Goal: Register for event/course

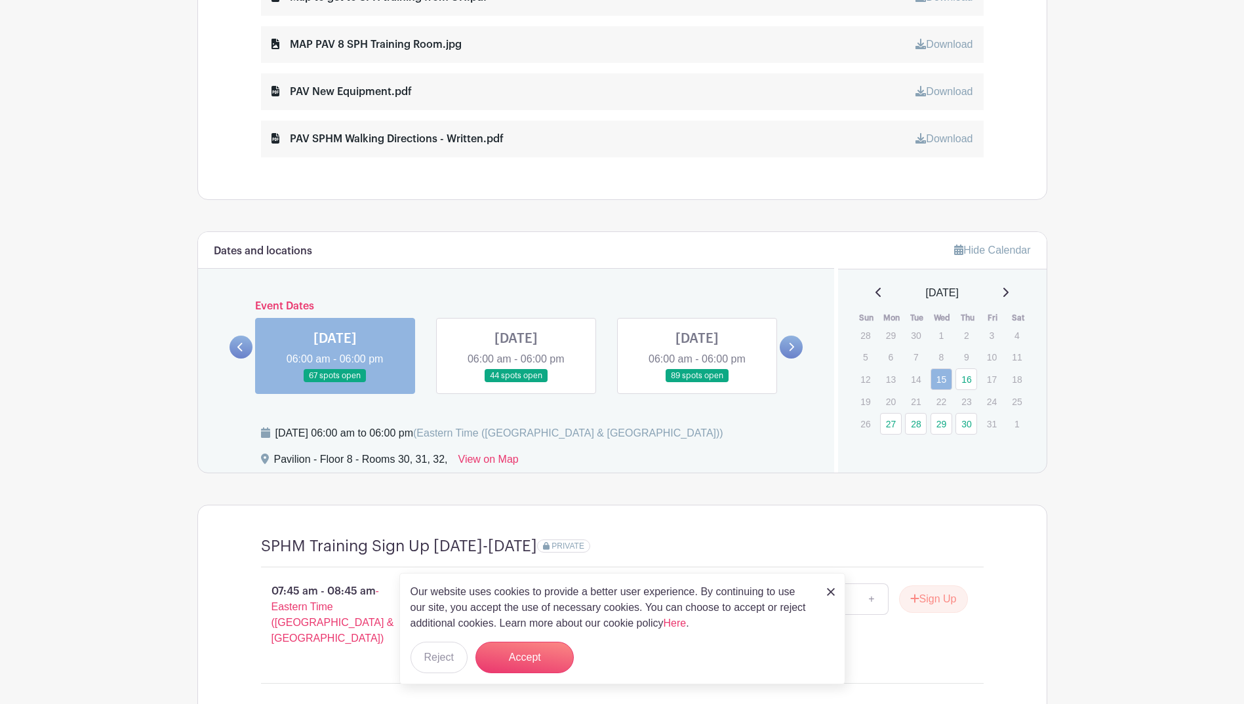
scroll to position [984, 0]
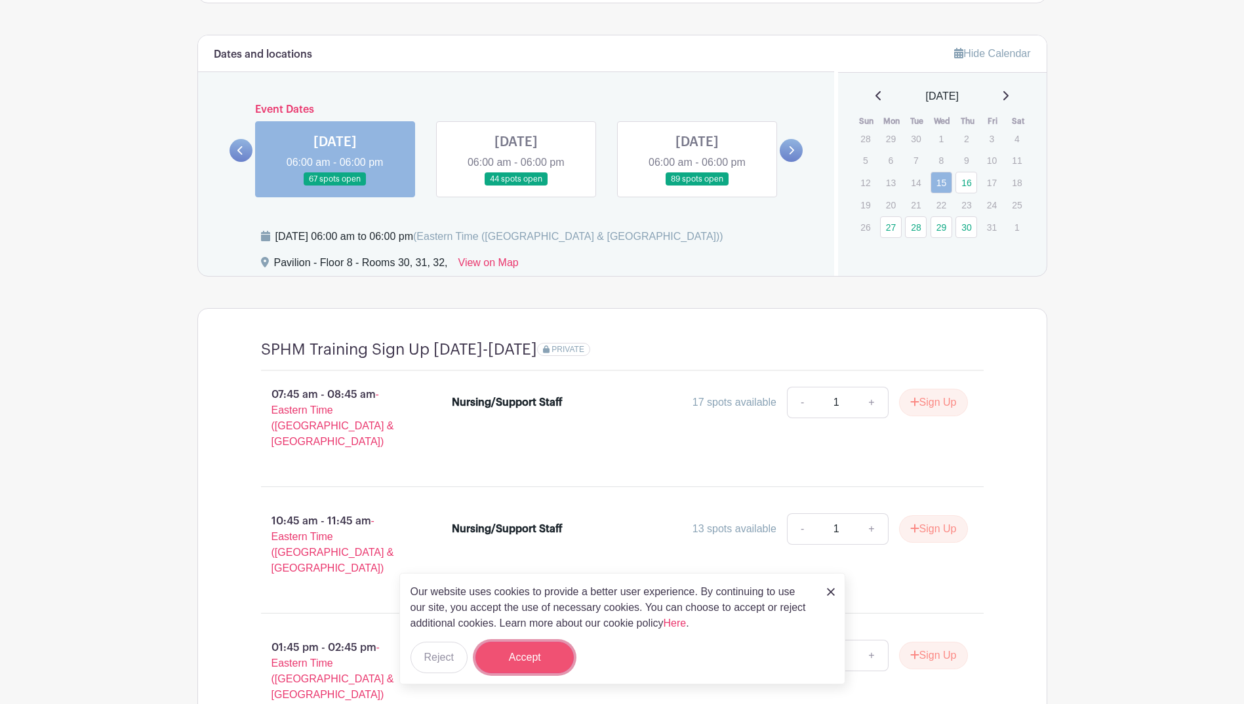
click at [533, 656] on button "Accept" at bounding box center [525, 657] width 98 height 31
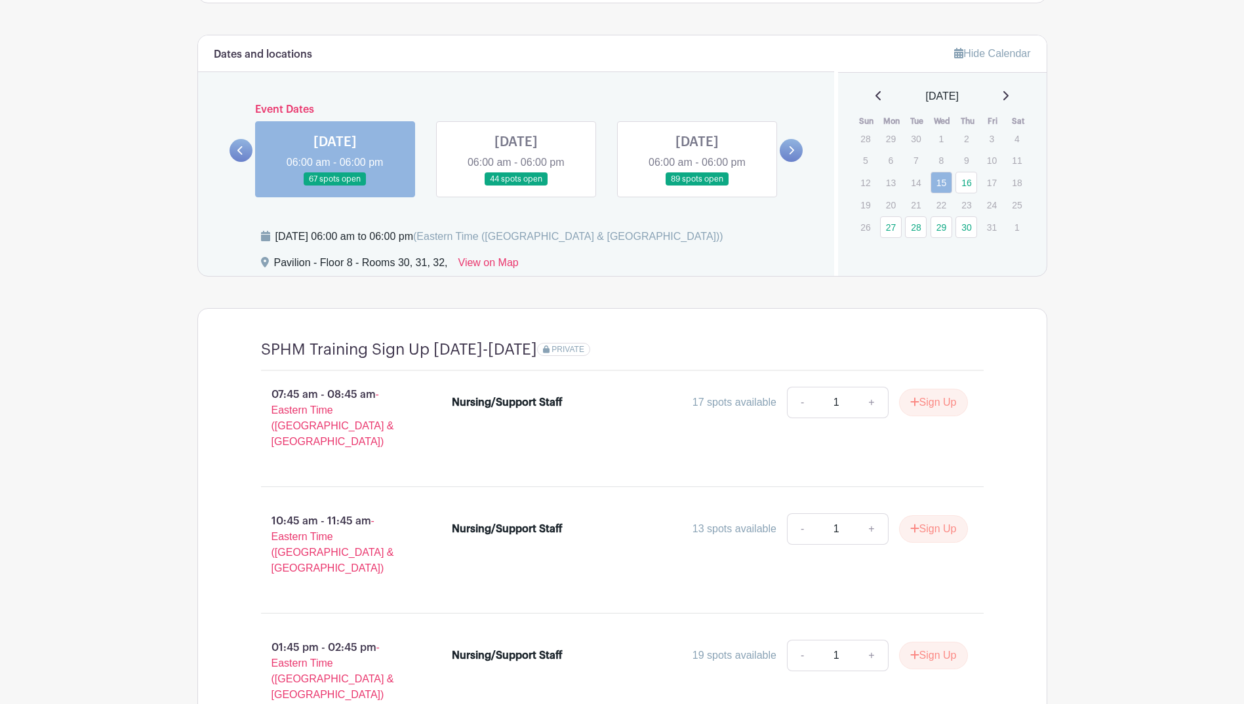
click at [516, 186] on link at bounding box center [516, 186] width 0 height 0
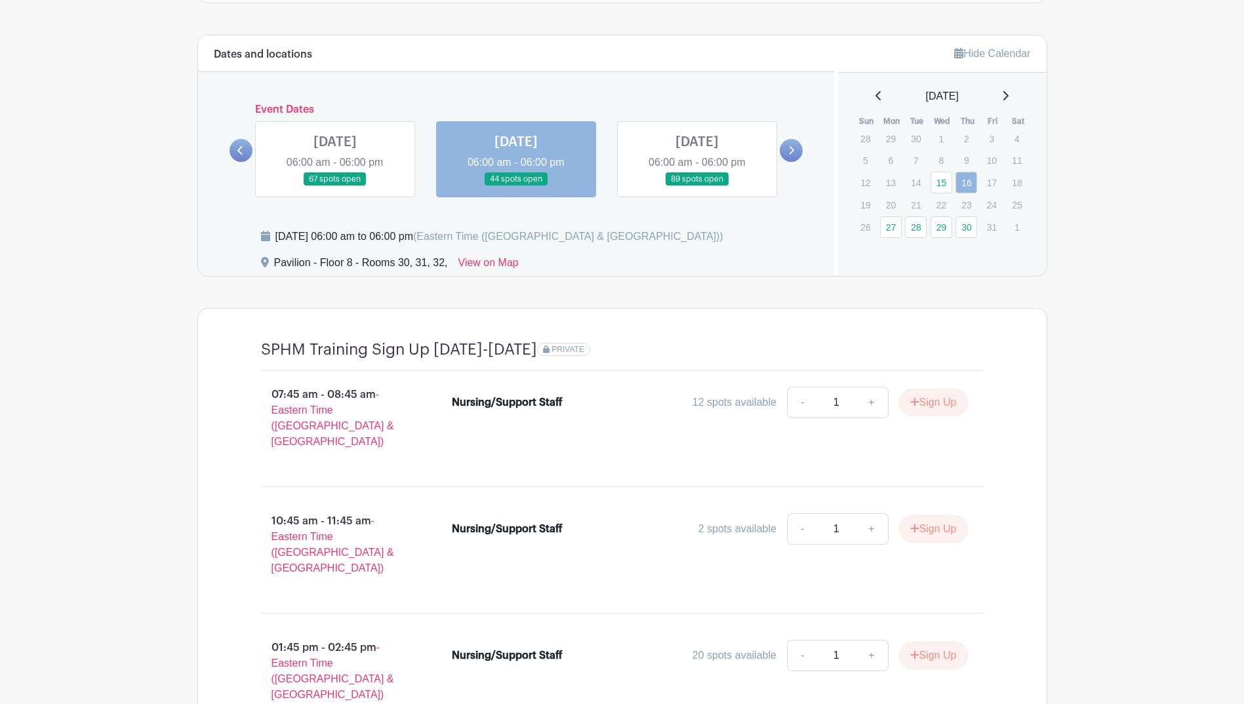
click at [335, 186] on link at bounding box center [335, 186] width 0 height 0
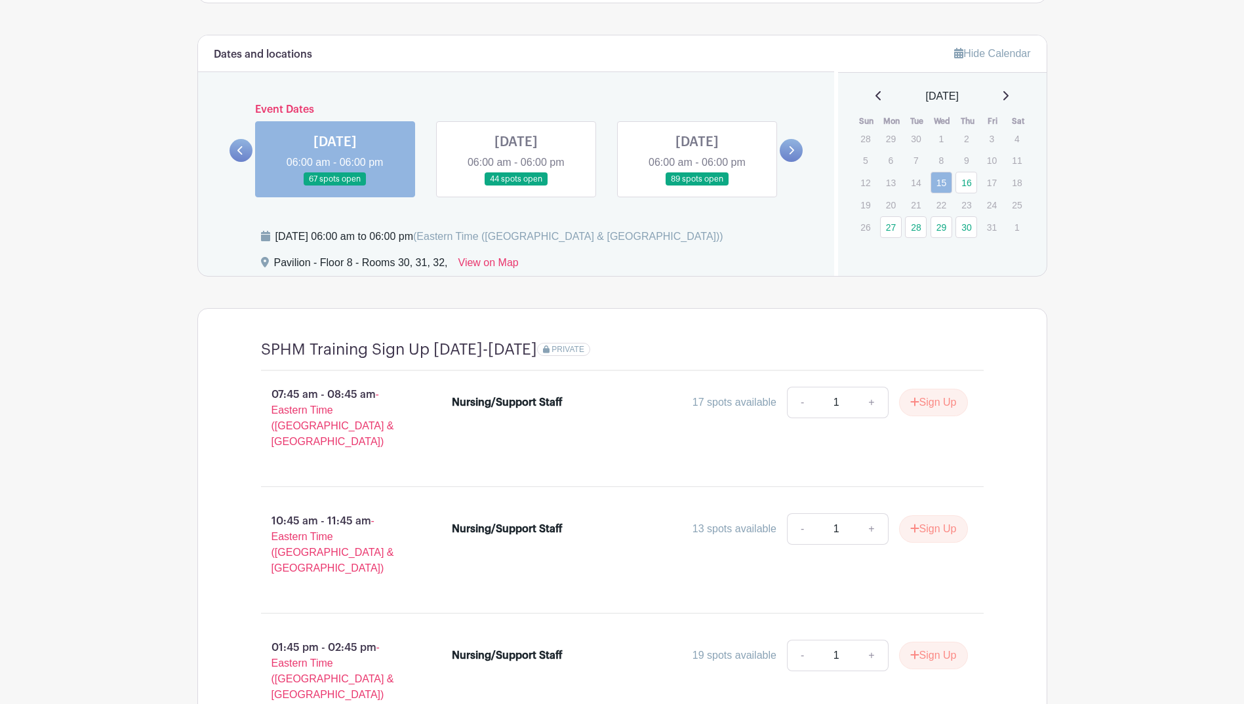
click at [516, 186] on link at bounding box center [516, 186] width 0 height 0
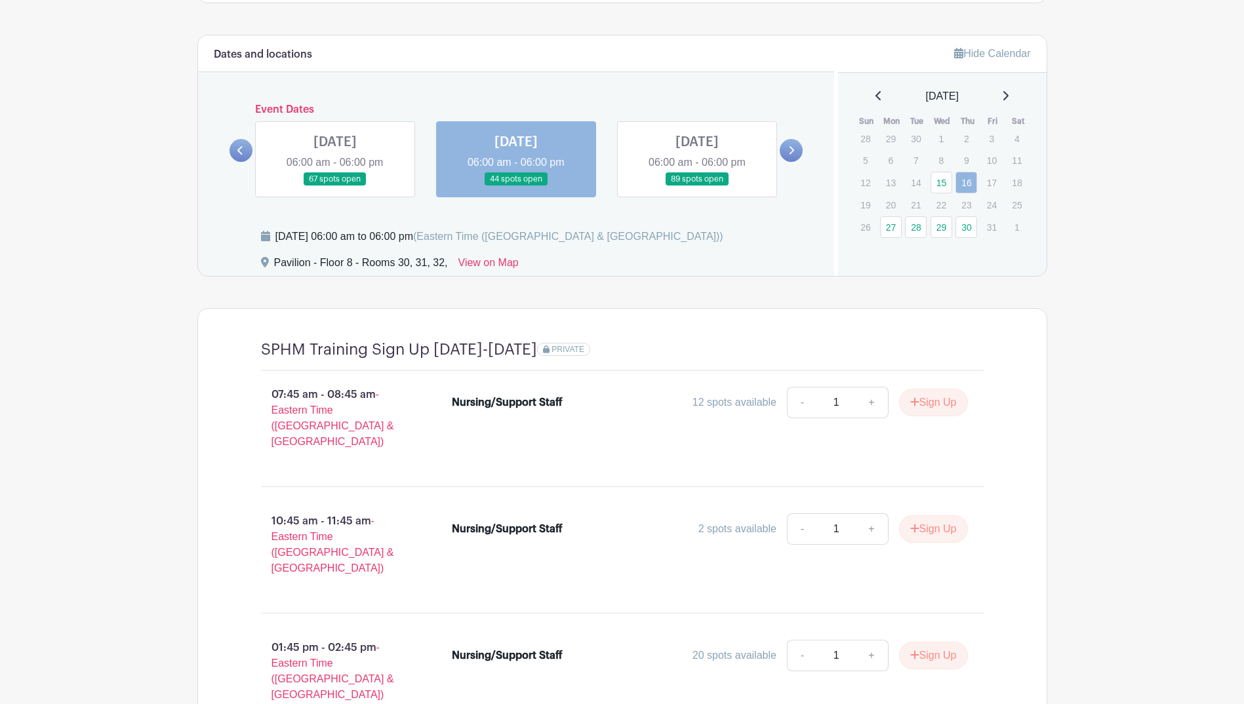
click at [697, 186] on link at bounding box center [697, 186] width 0 height 0
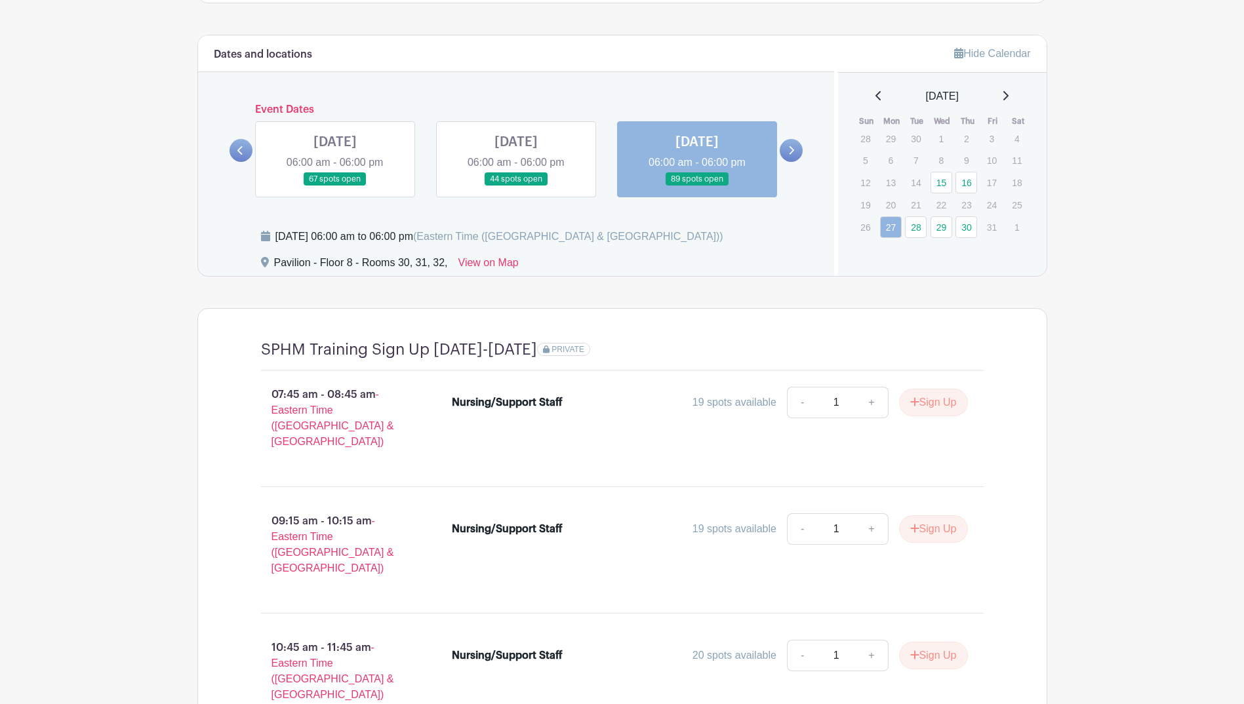
click at [516, 186] on link at bounding box center [516, 186] width 0 height 0
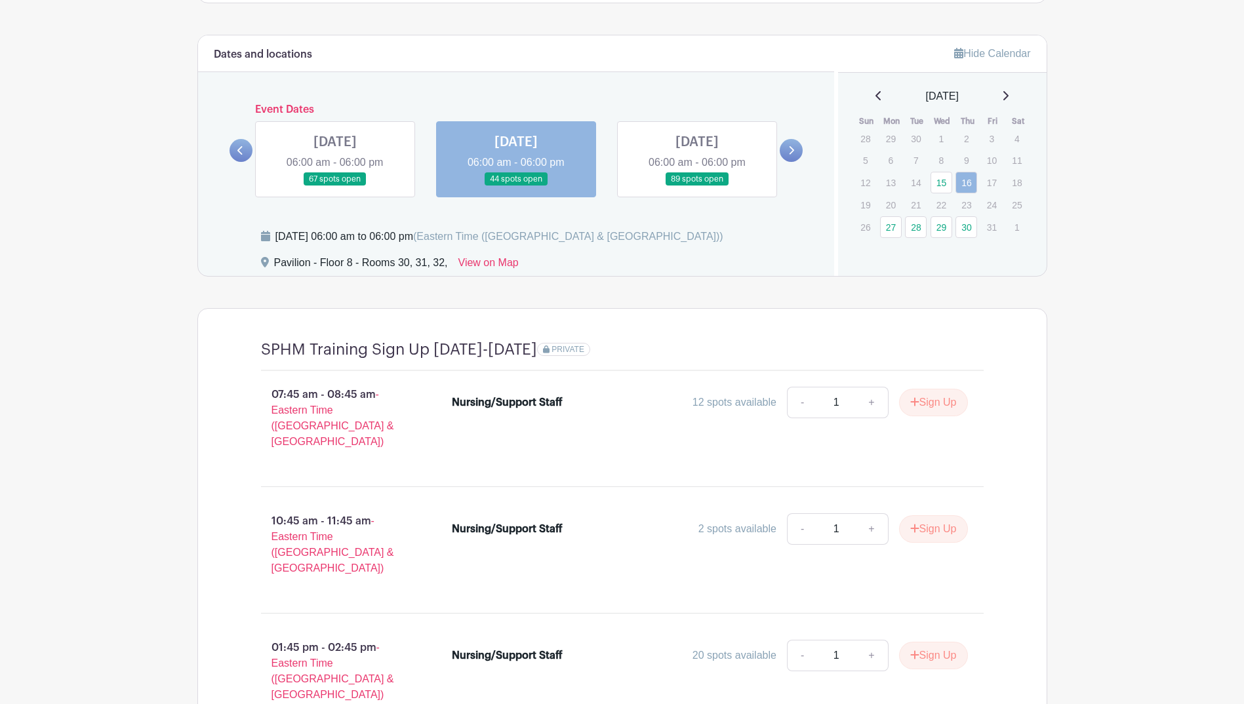
click at [335, 186] on link at bounding box center [335, 186] width 0 height 0
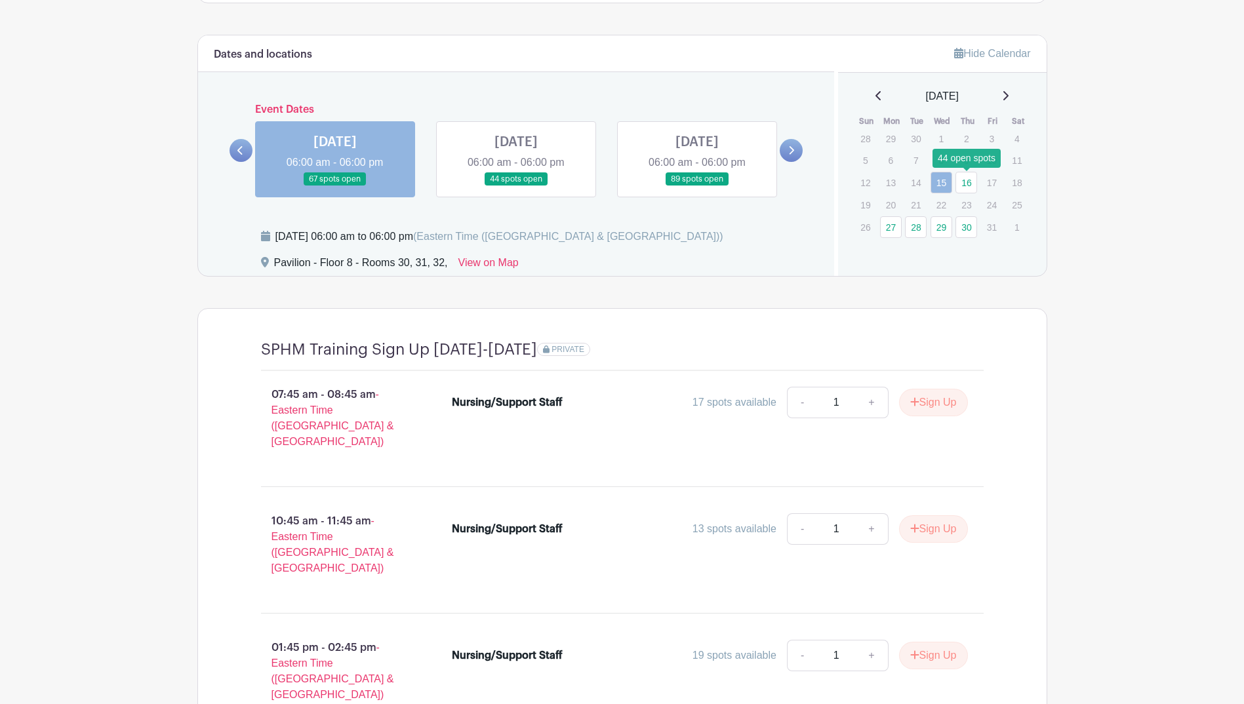
click at [958, 180] on link "16" at bounding box center [967, 183] width 22 height 22
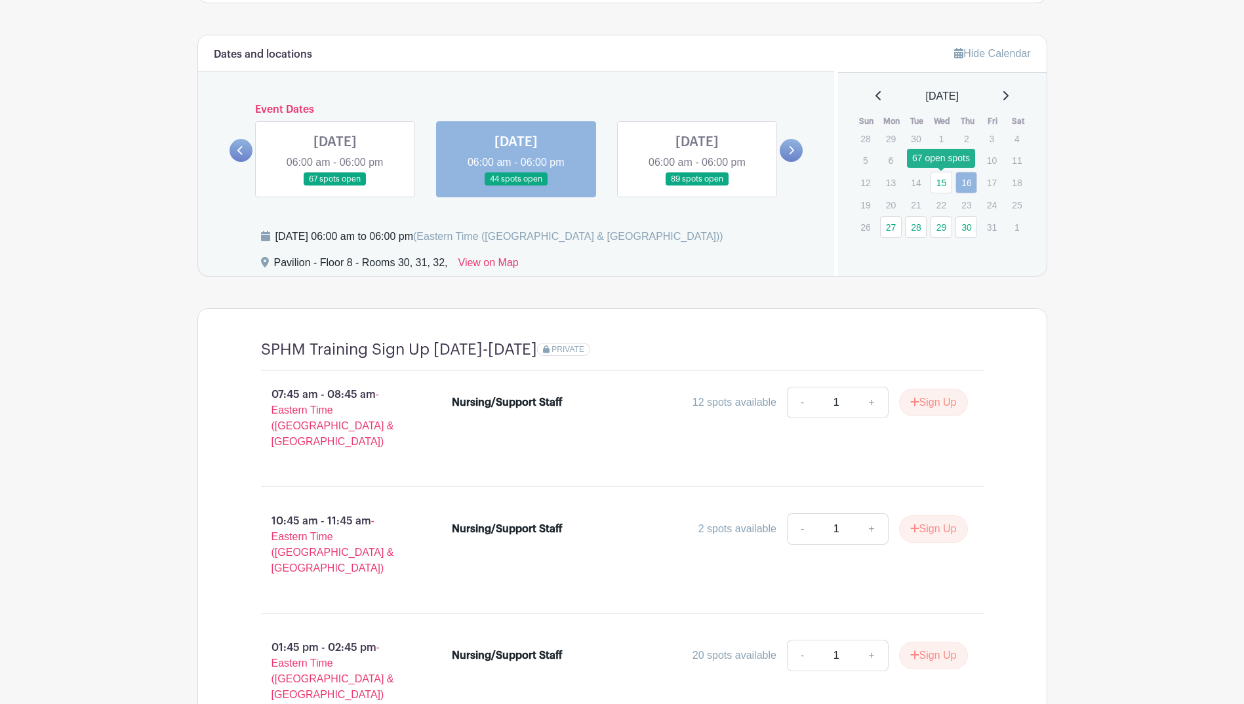
click at [943, 182] on link "15" at bounding box center [942, 183] width 22 height 22
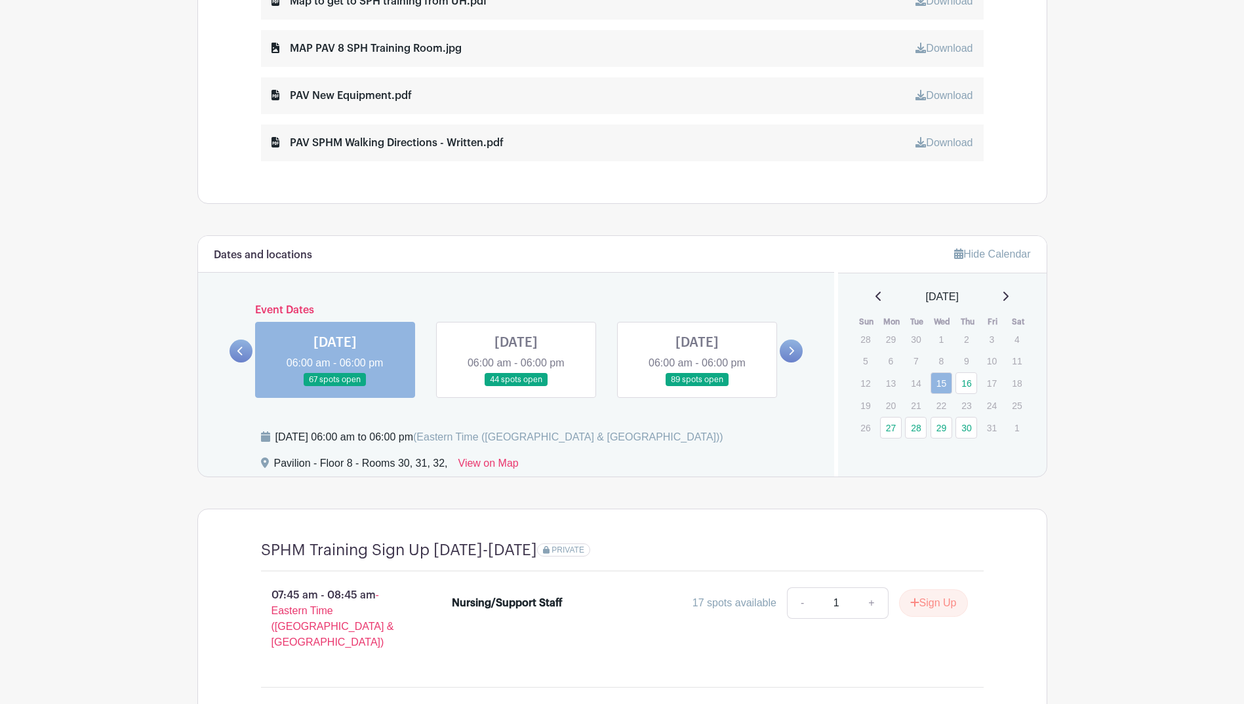
scroll to position [815, 0]
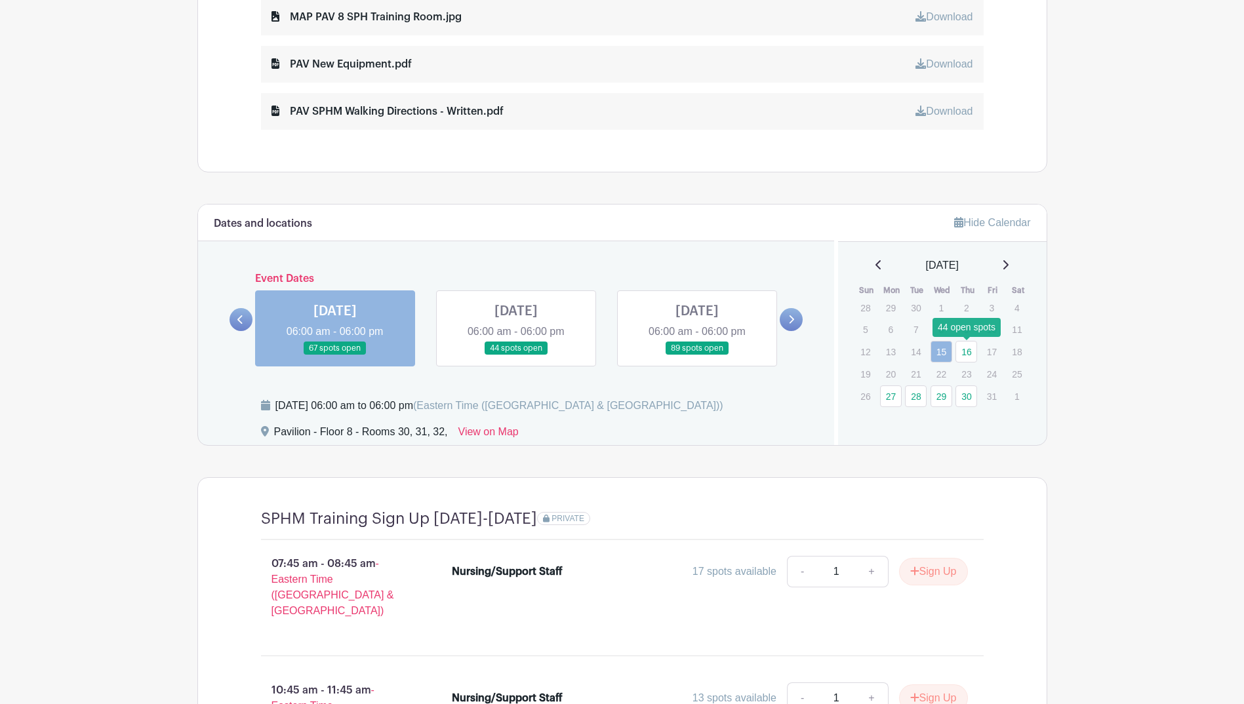
click at [965, 354] on link "16" at bounding box center [967, 352] width 22 height 22
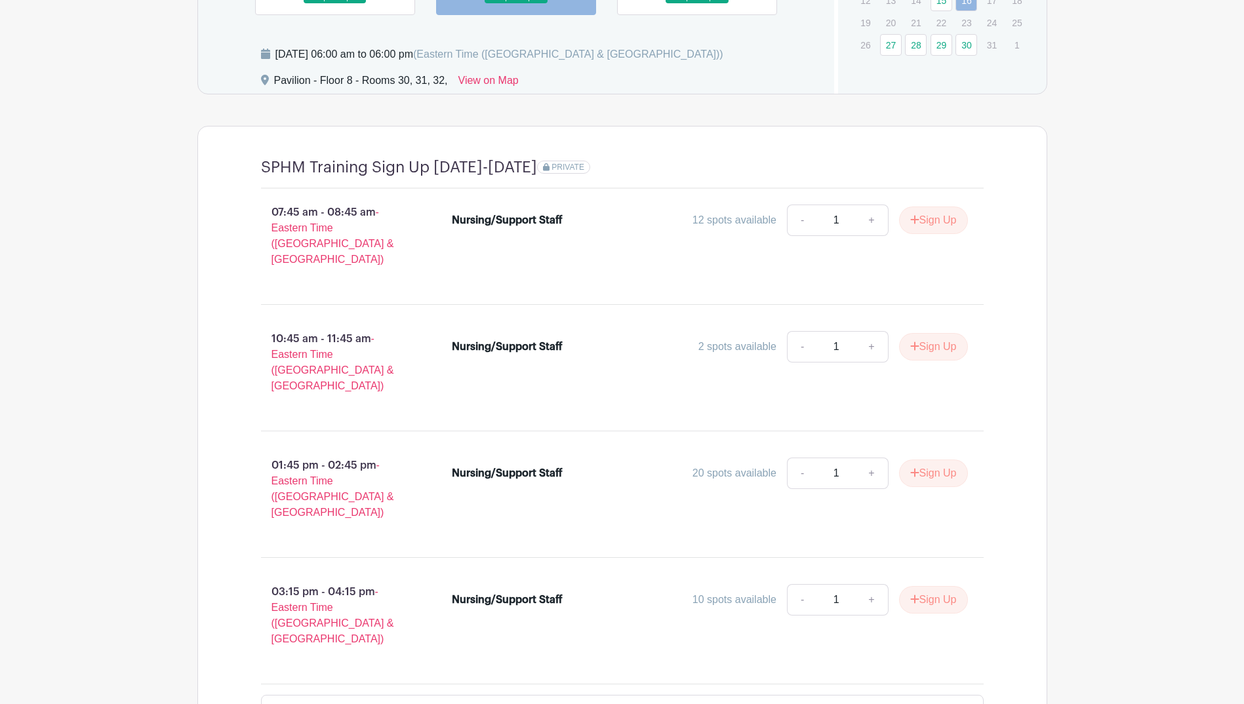
scroll to position [1208, 0]
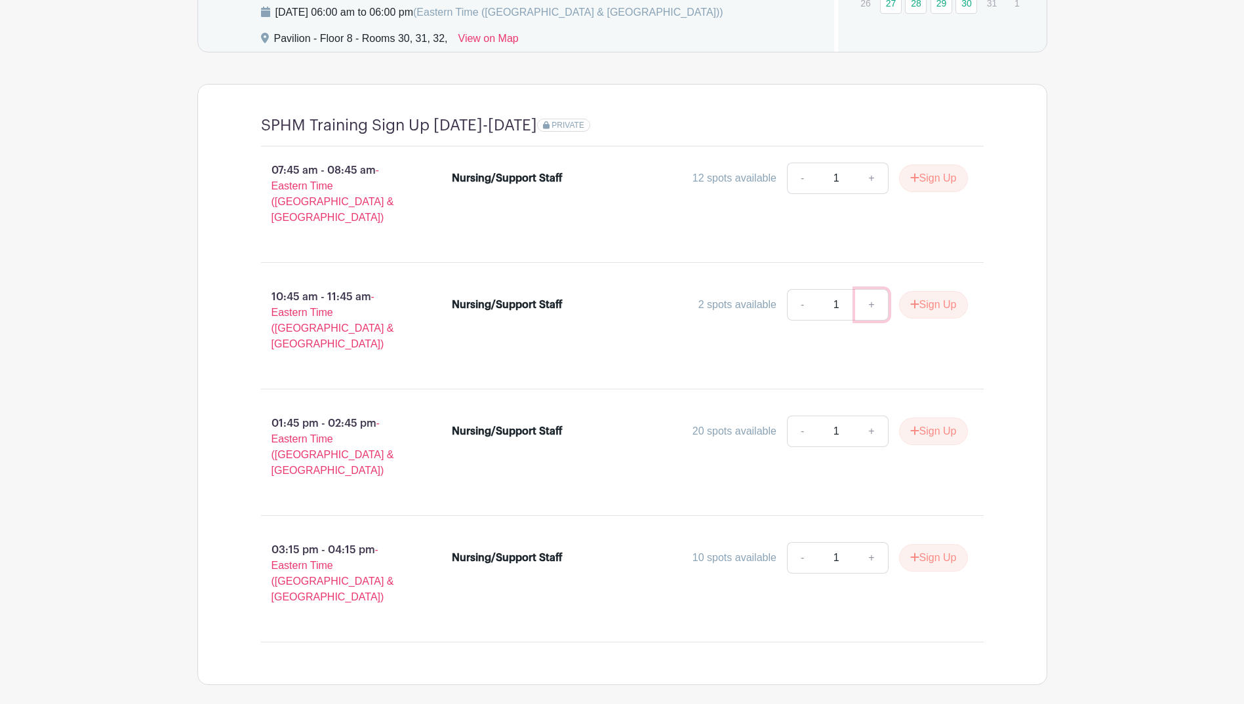
click at [868, 294] on link "+" at bounding box center [871, 304] width 33 height 31
click at [806, 301] on link "-" at bounding box center [802, 304] width 30 height 31
type input "1"
click at [805, 301] on link "-" at bounding box center [802, 304] width 30 height 31
click at [935, 291] on button "Sign Up" at bounding box center [933, 305] width 69 height 28
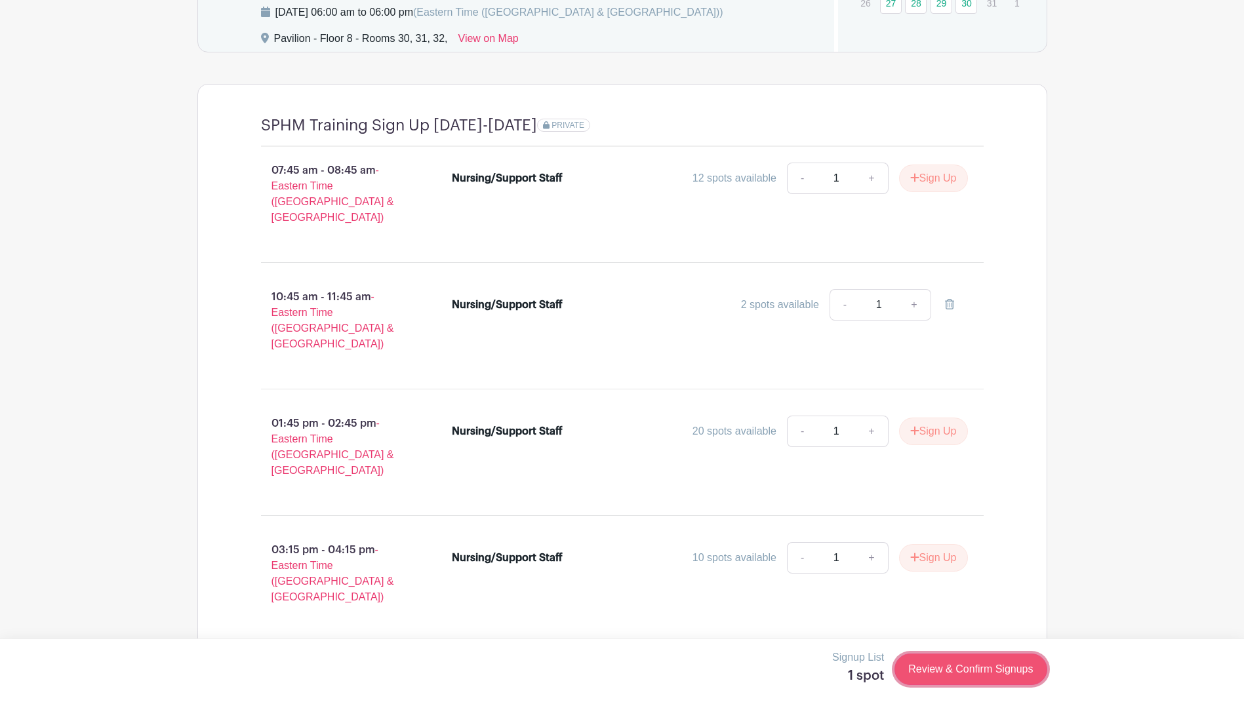
click at [988, 670] on link "Review & Confirm Signups" at bounding box center [971, 669] width 152 height 31
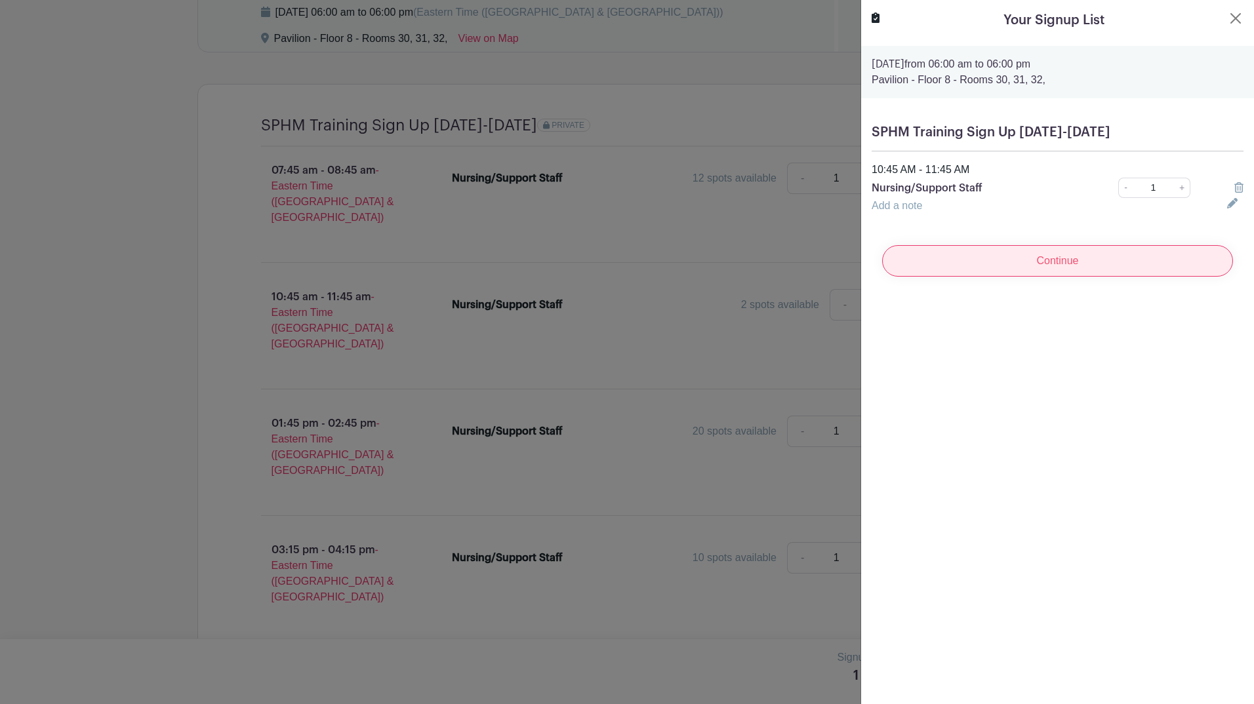
click at [1063, 263] on input "Continue" at bounding box center [1057, 260] width 351 height 31
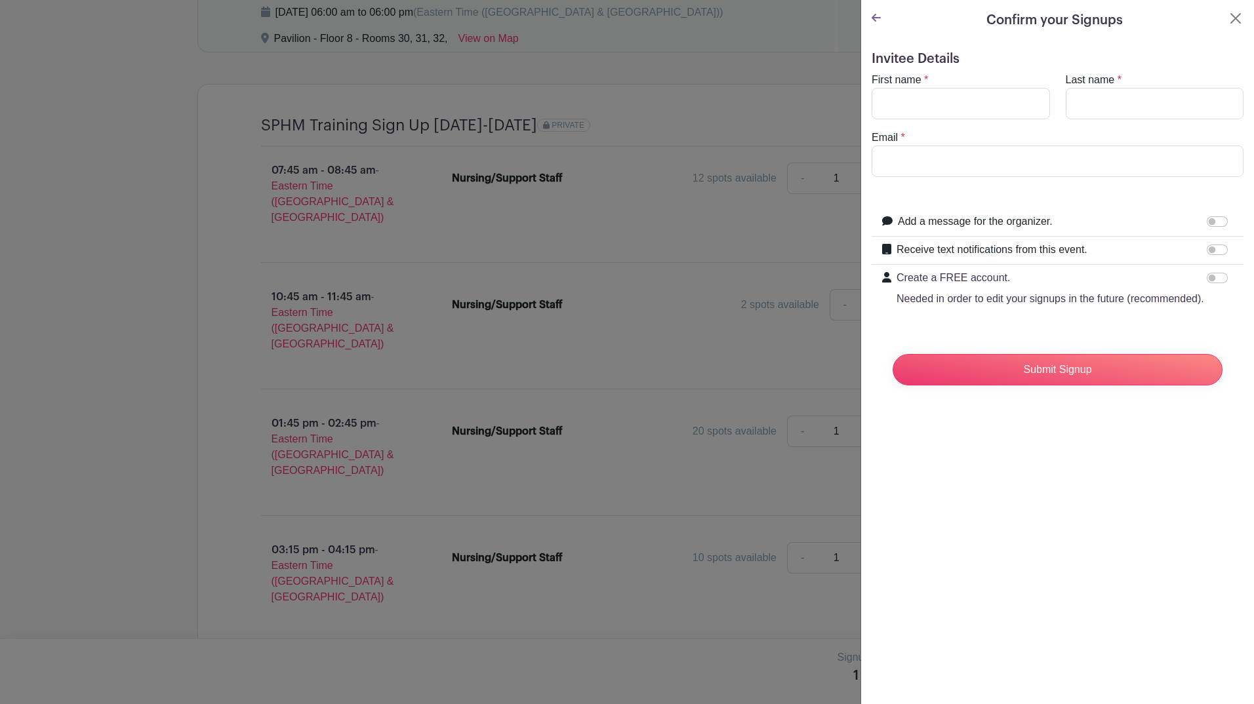
click at [979, 132] on div "Email *" at bounding box center [1058, 153] width 388 height 47
click at [971, 115] on input "First name" at bounding box center [961, 103] width 178 height 31
type input "[PERSON_NAME]"
type input "[PERSON_NAME][EMAIL_ADDRESS][DOMAIN_NAME]"
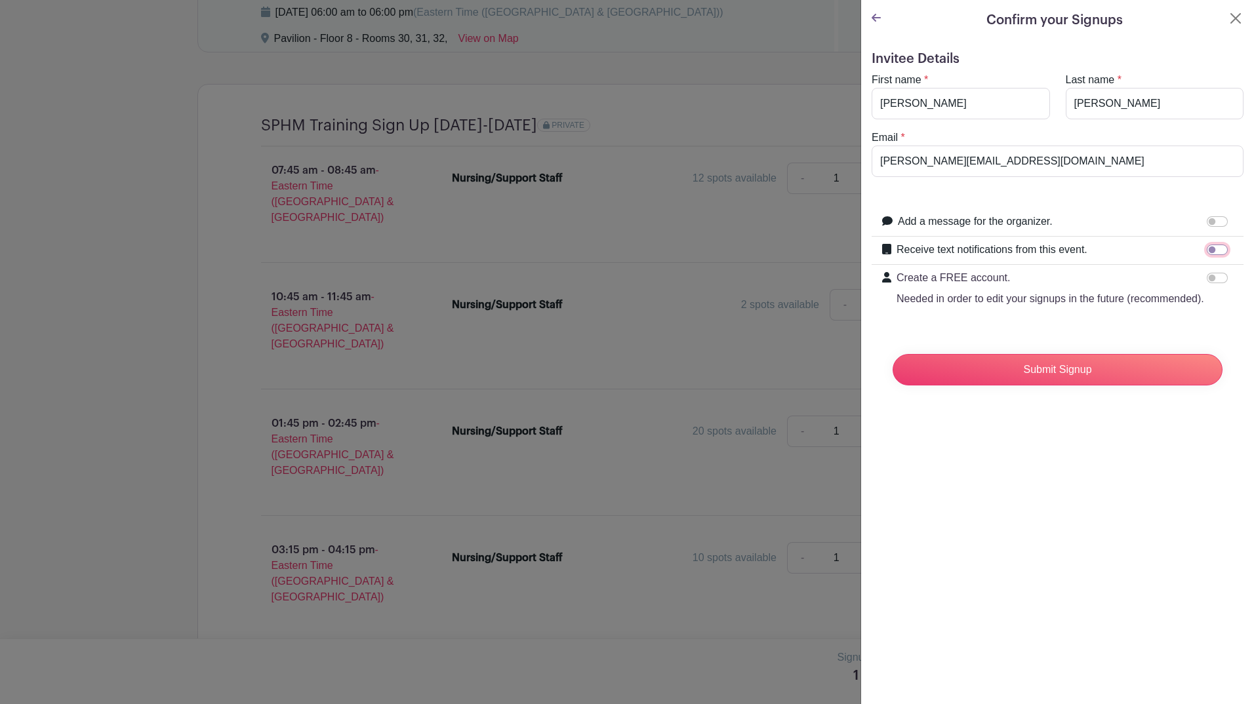
click at [1207, 246] on input "Receive text notifications from this event." at bounding box center [1217, 250] width 21 height 10
checkbox input "true"
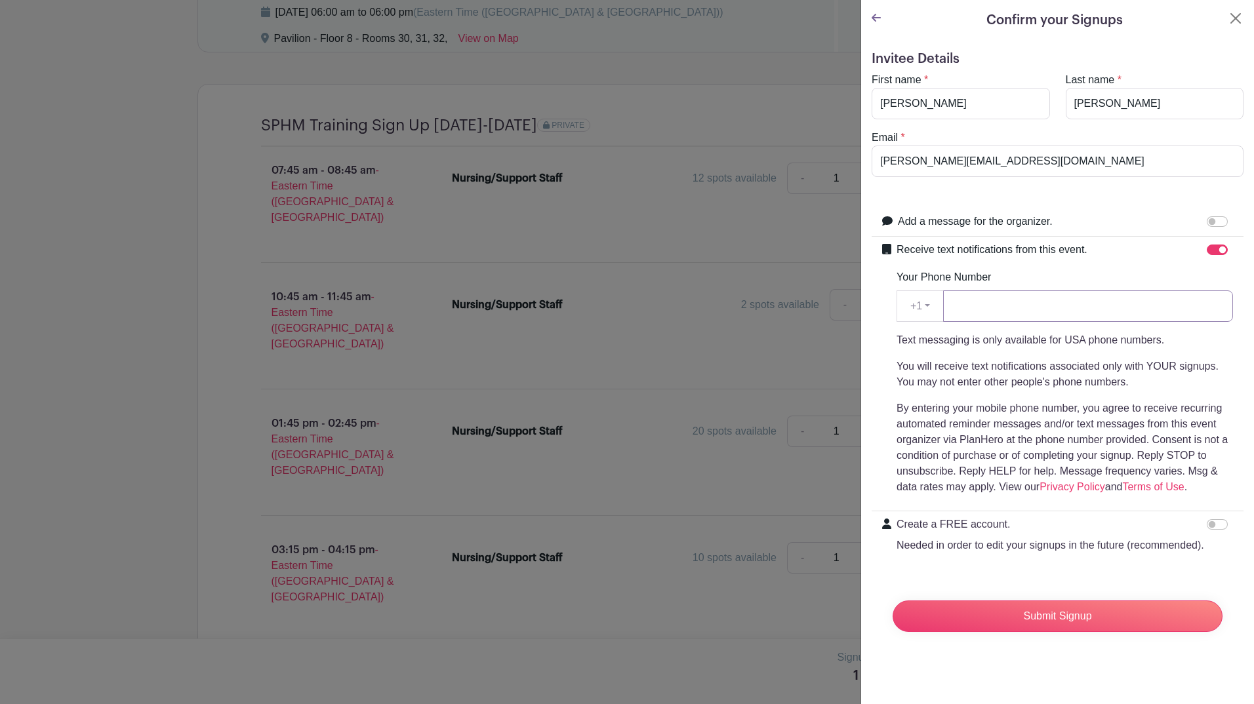
click at [1017, 305] on input "Your Phone Number" at bounding box center [1088, 306] width 290 height 31
type input "2314207231"
click at [1052, 632] on input "Submit Signup" at bounding box center [1058, 616] width 330 height 31
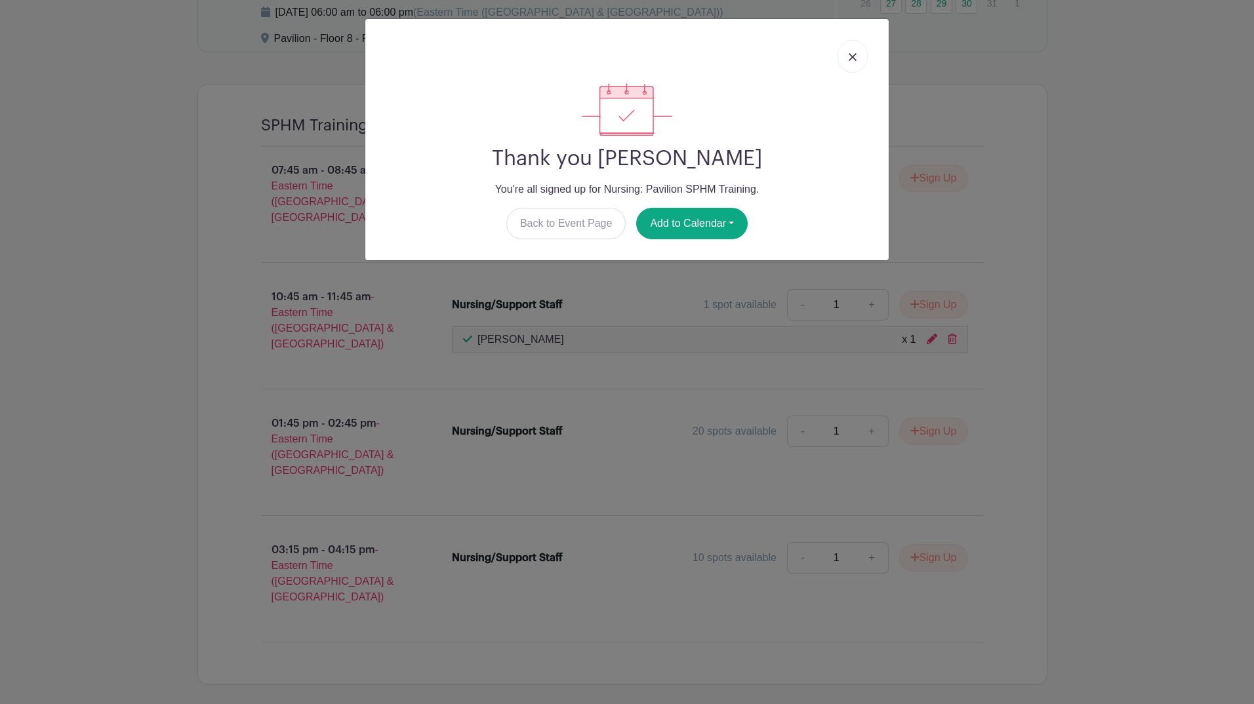
click at [853, 53] on img at bounding box center [853, 57] width 8 height 8
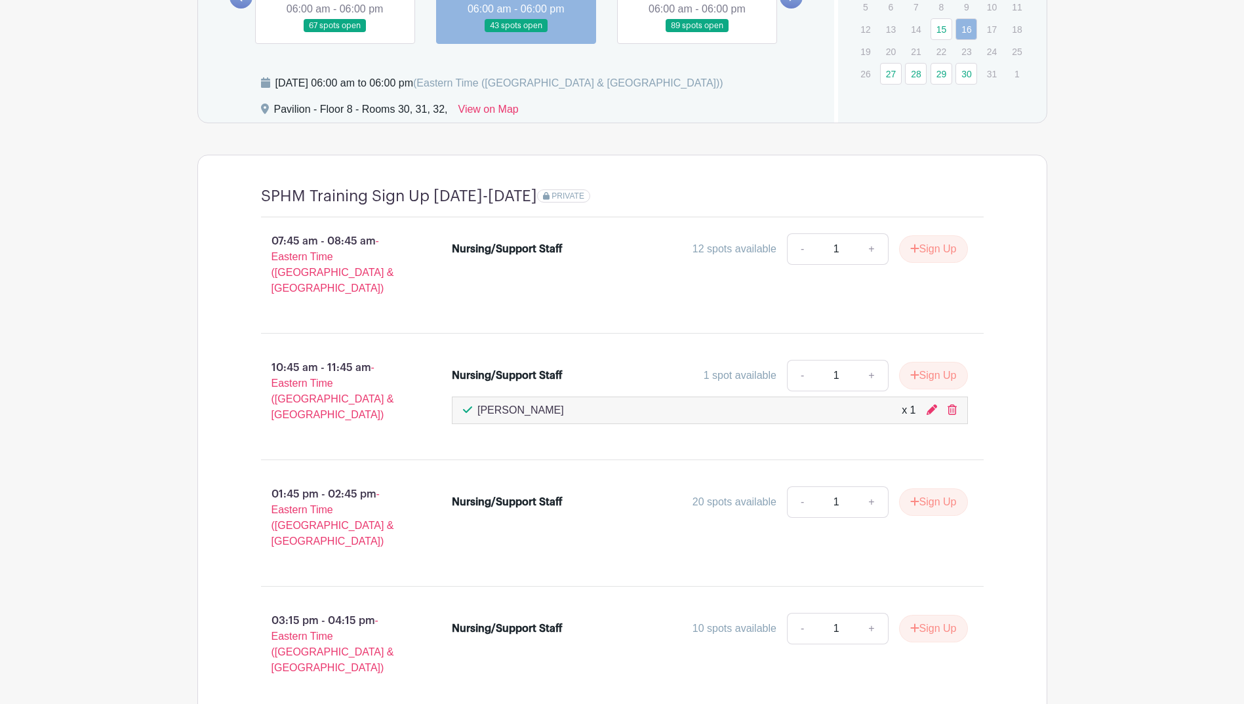
scroll to position [1077, 0]
